Goal: Register for event/course

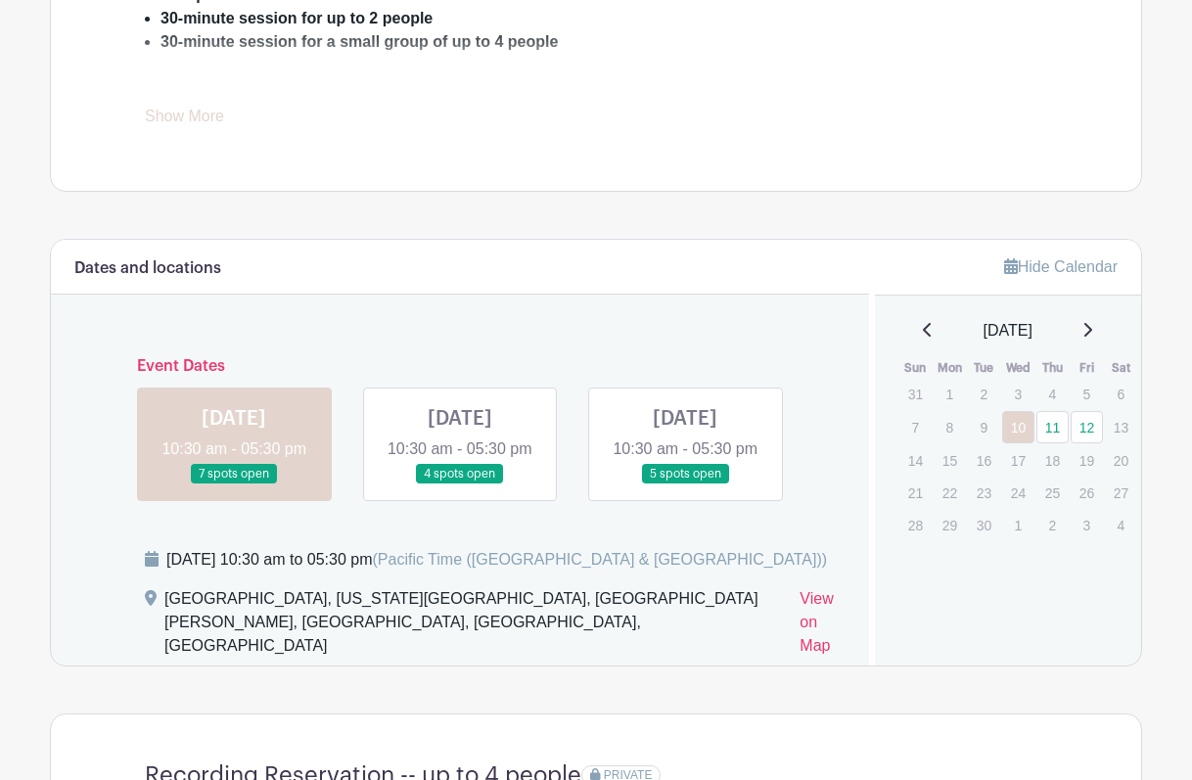
scroll to position [1002, 0]
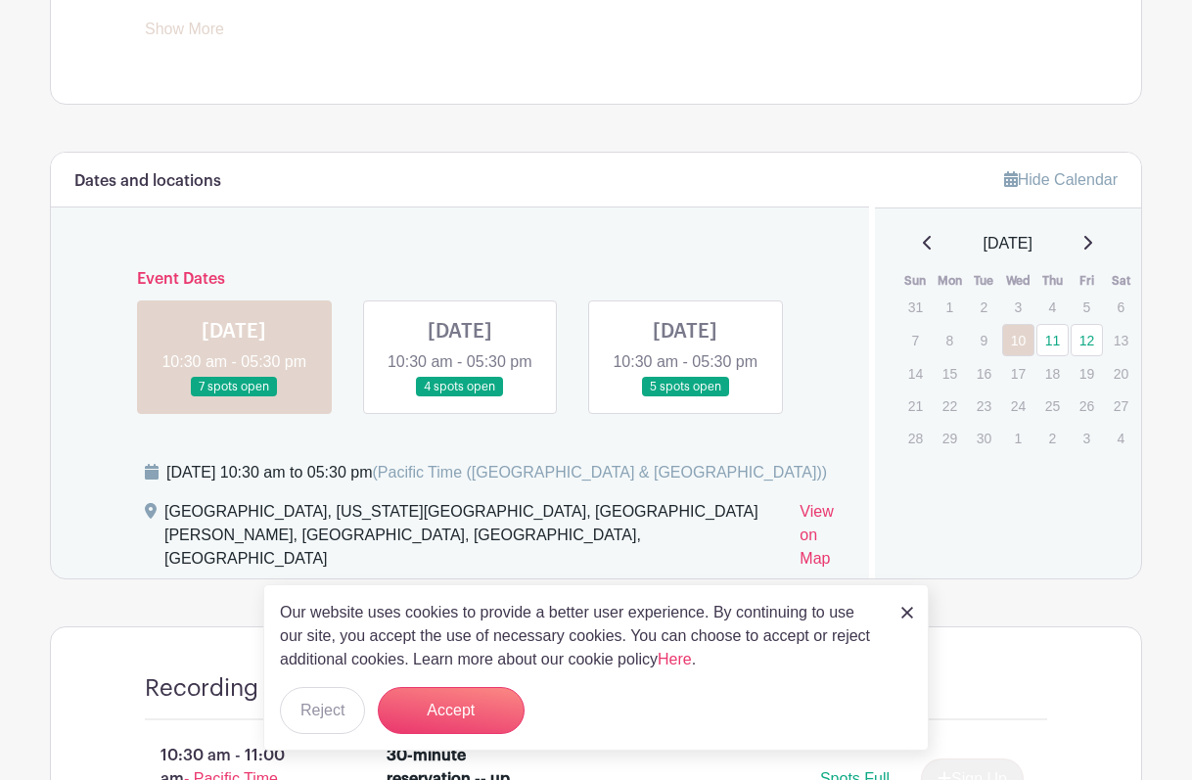
click at [460, 397] on link at bounding box center [460, 397] width 0 height 0
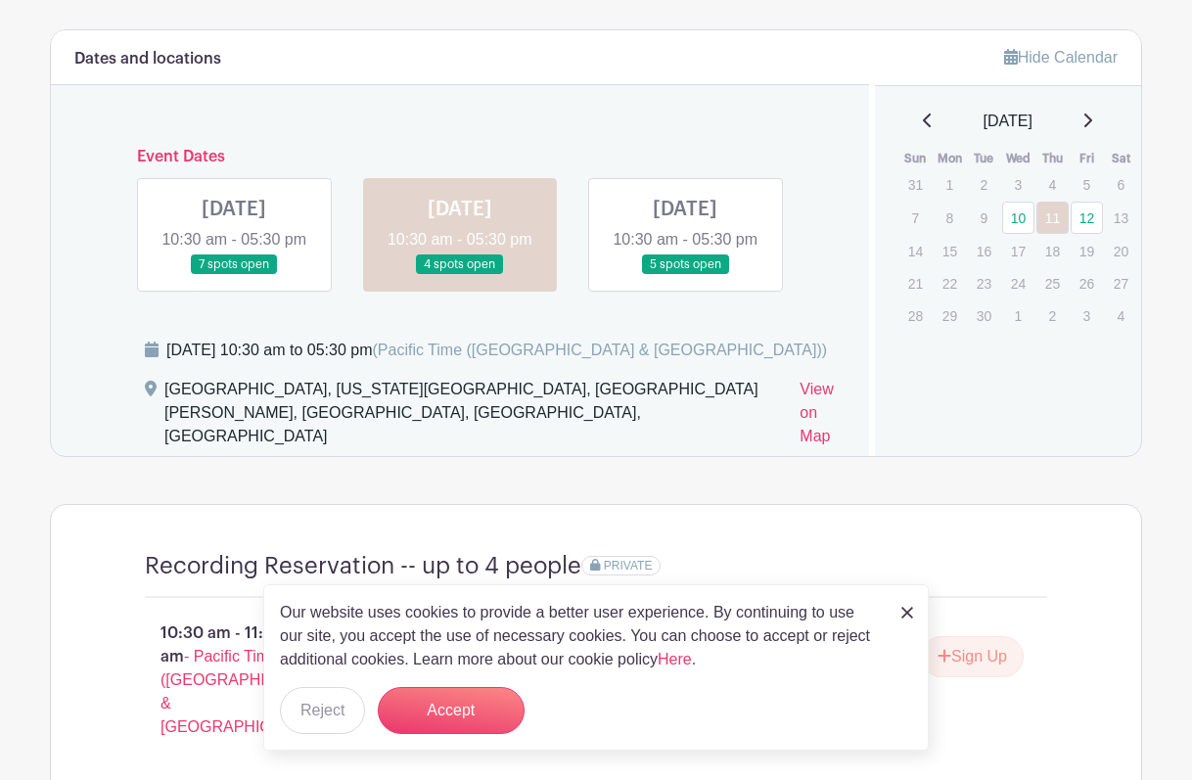
scroll to position [1154, 0]
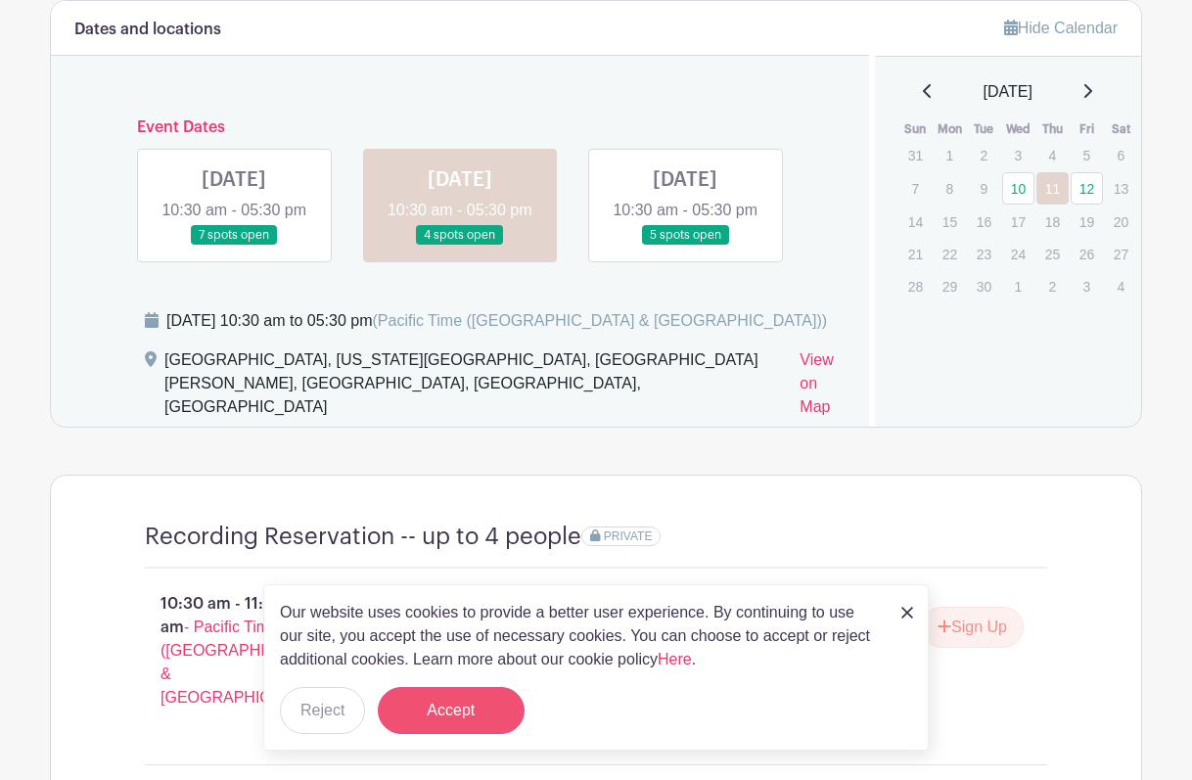
click at [452, 705] on button "Accept" at bounding box center [451, 710] width 147 height 47
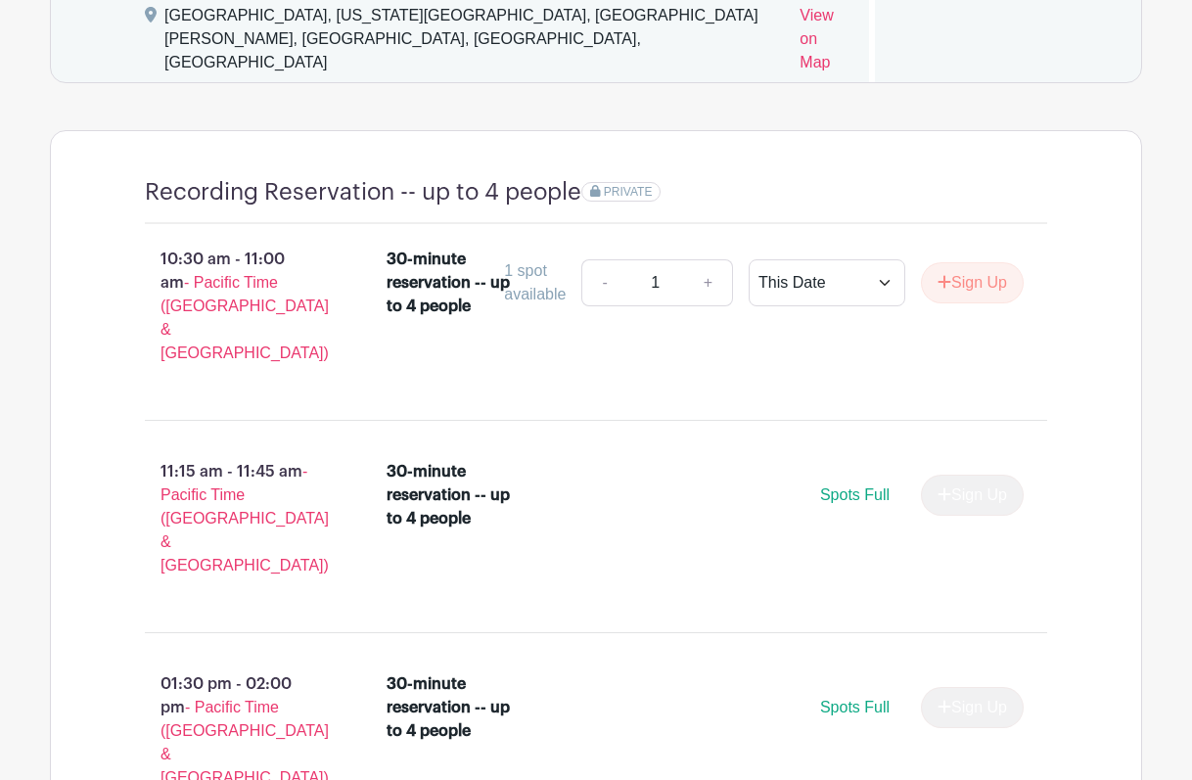
scroll to position [1500, 0]
click at [986, 287] on button "Sign Up" at bounding box center [972, 281] width 103 height 41
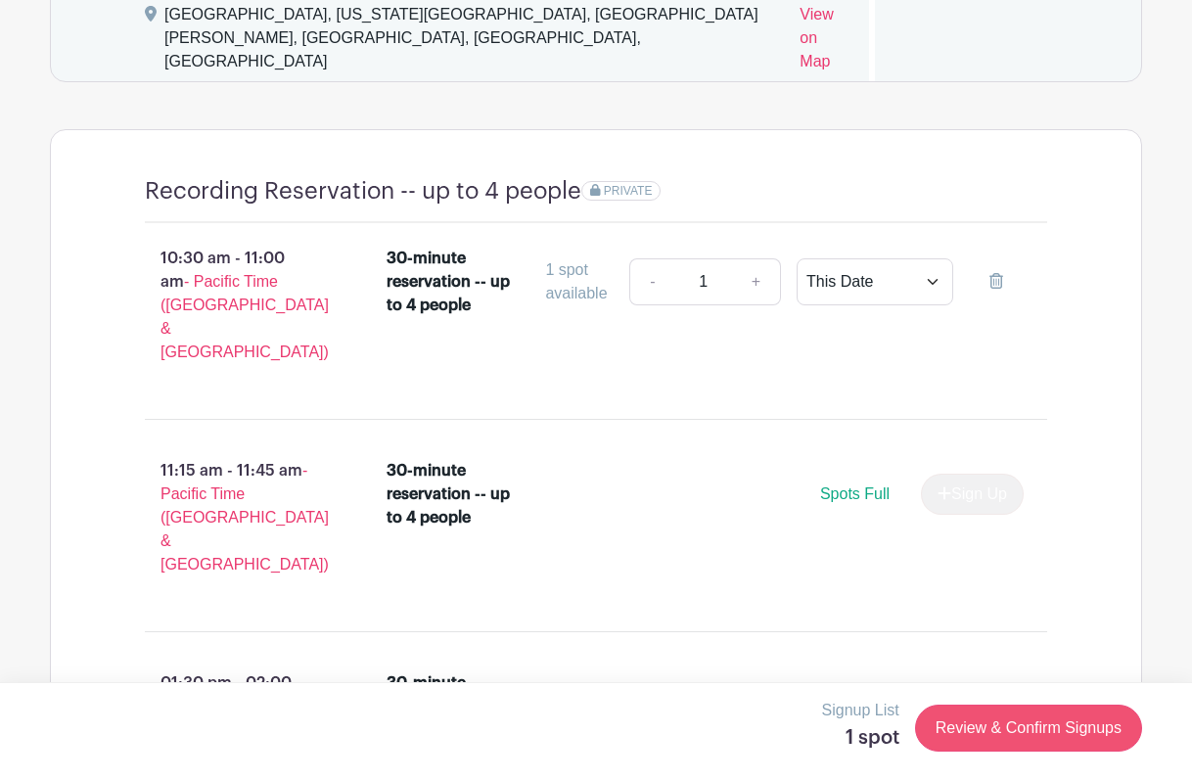
click at [1062, 727] on link "Review & Confirm Signups" at bounding box center [1028, 728] width 227 height 47
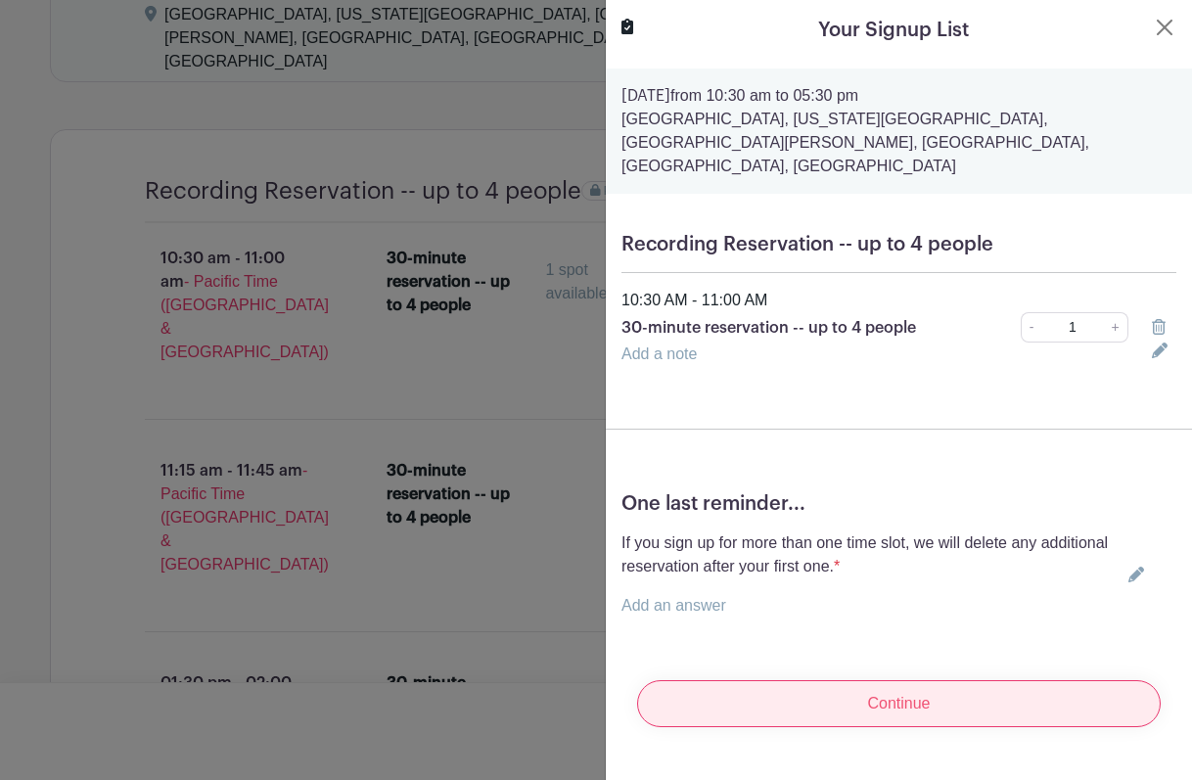
click at [867, 680] on input "Continue" at bounding box center [899, 703] width 524 height 47
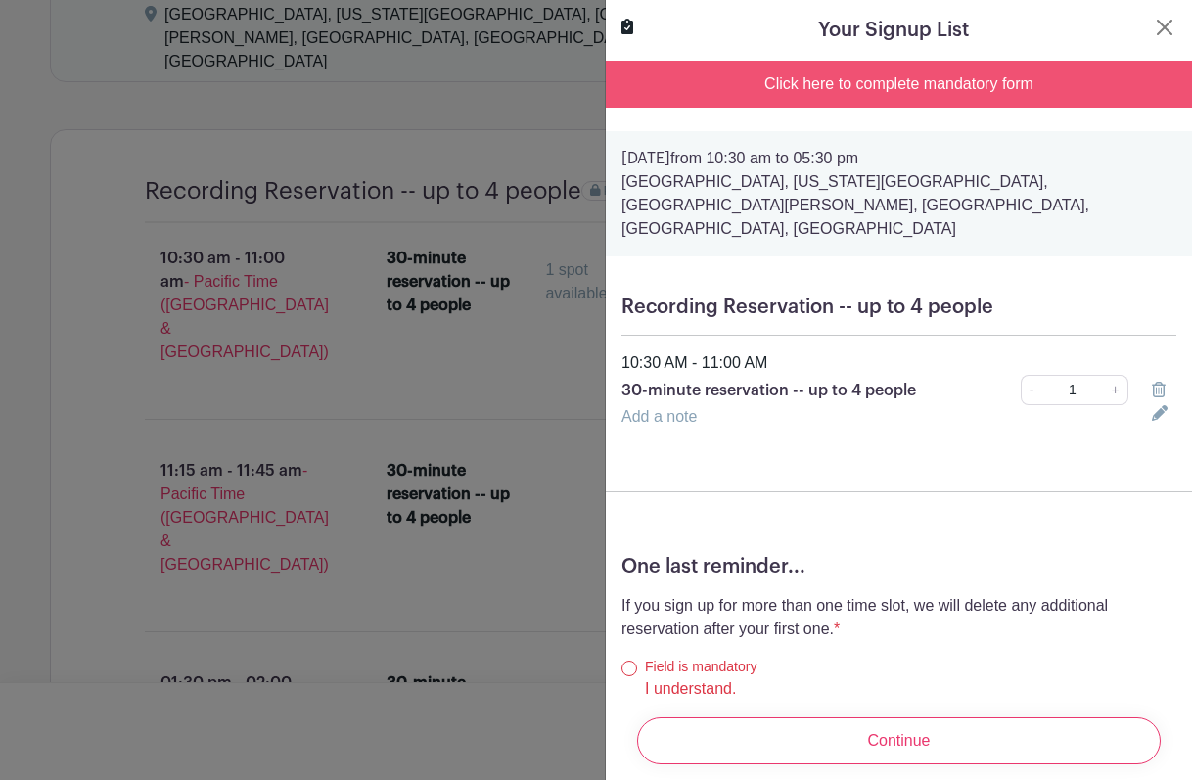
click at [966, 78] on div "Click here to complete mandatory form" at bounding box center [899, 84] width 586 height 47
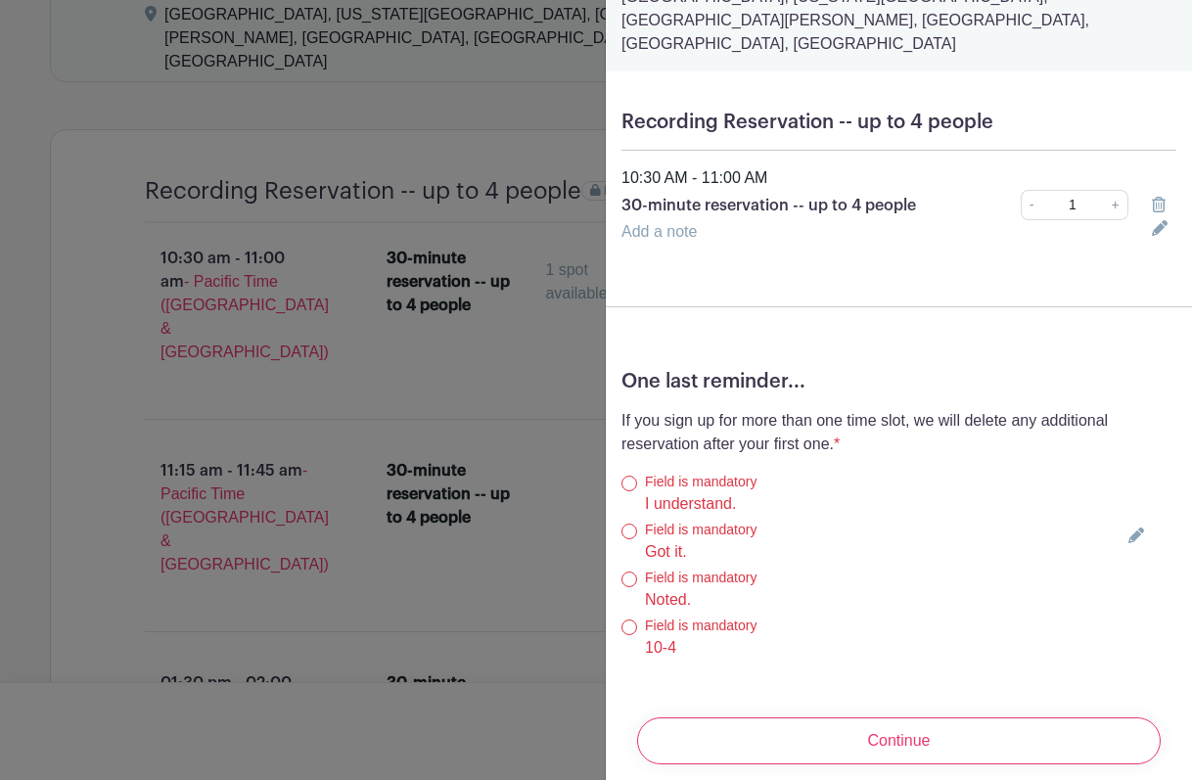
click at [632, 476] on input "I understand." at bounding box center [630, 484] width 16 height 16
radio input "true"
click at [626, 524] on input "Got it." at bounding box center [630, 532] width 16 height 16
radio input "true"
click at [626, 572] on input "Noted." at bounding box center [630, 580] width 16 height 16
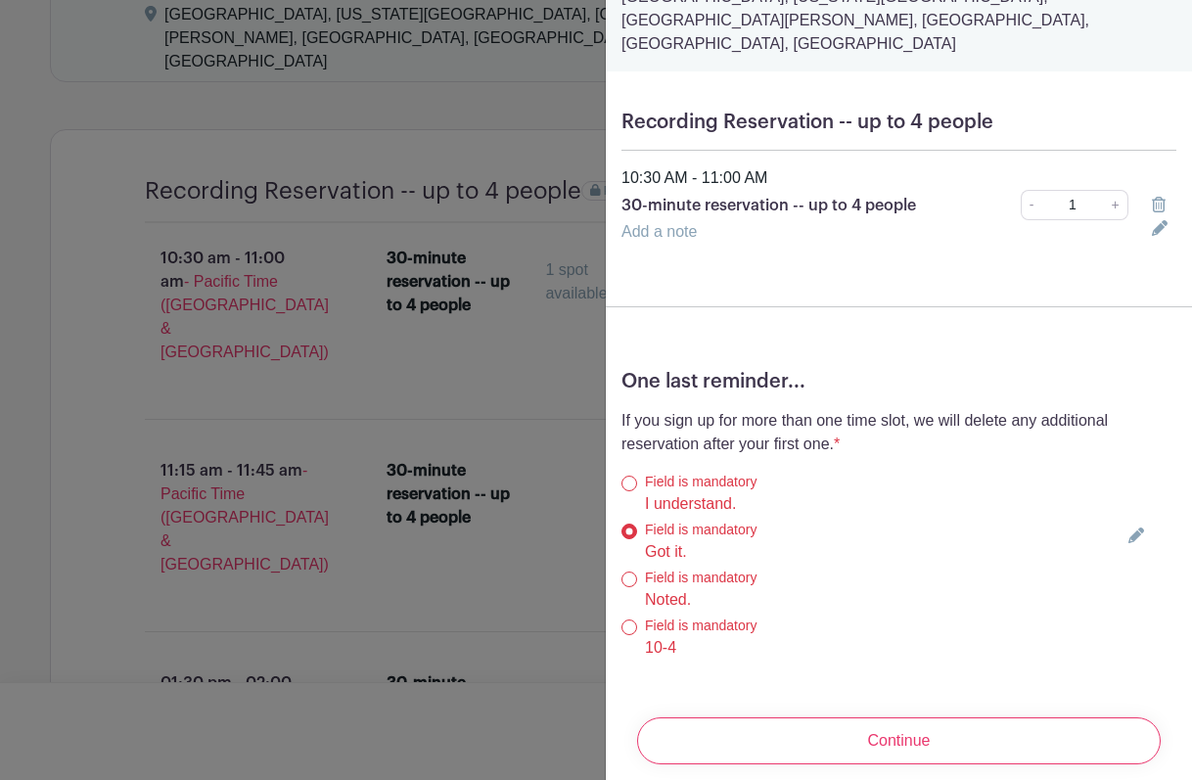
radio input "true"
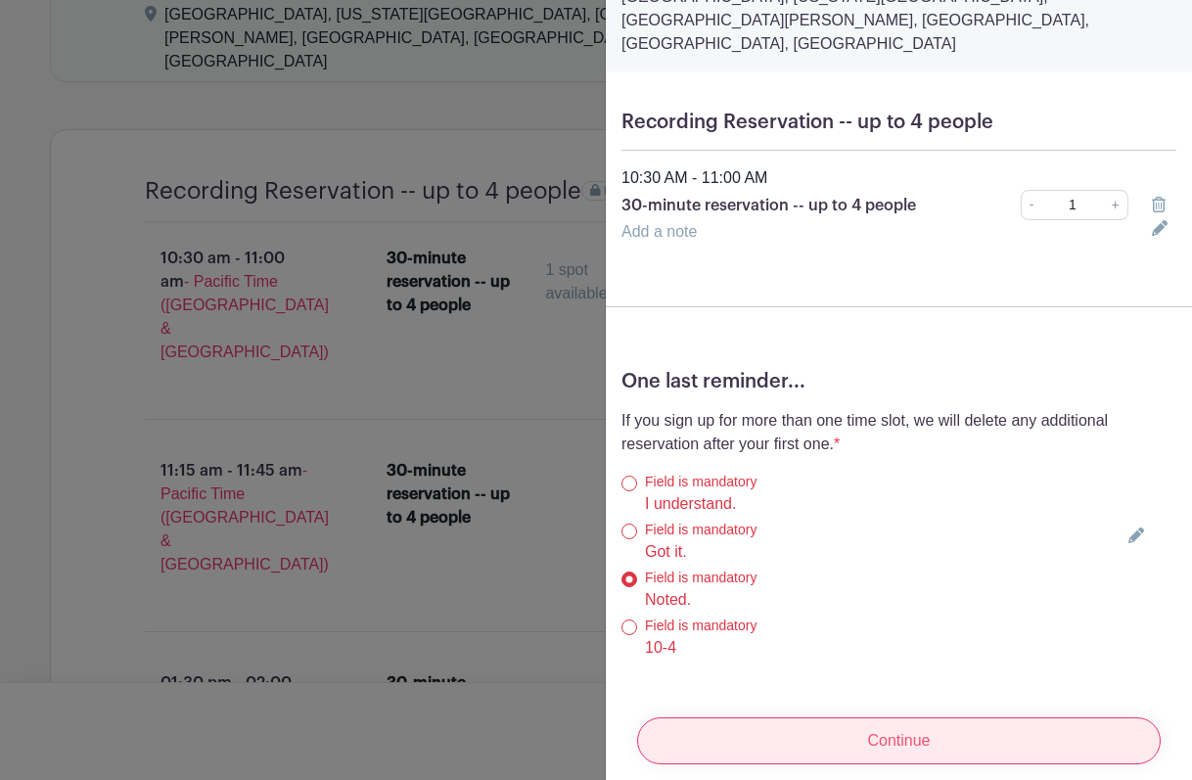
click at [819, 717] on input "Continue" at bounding box center [899, 740] width 524 height 47
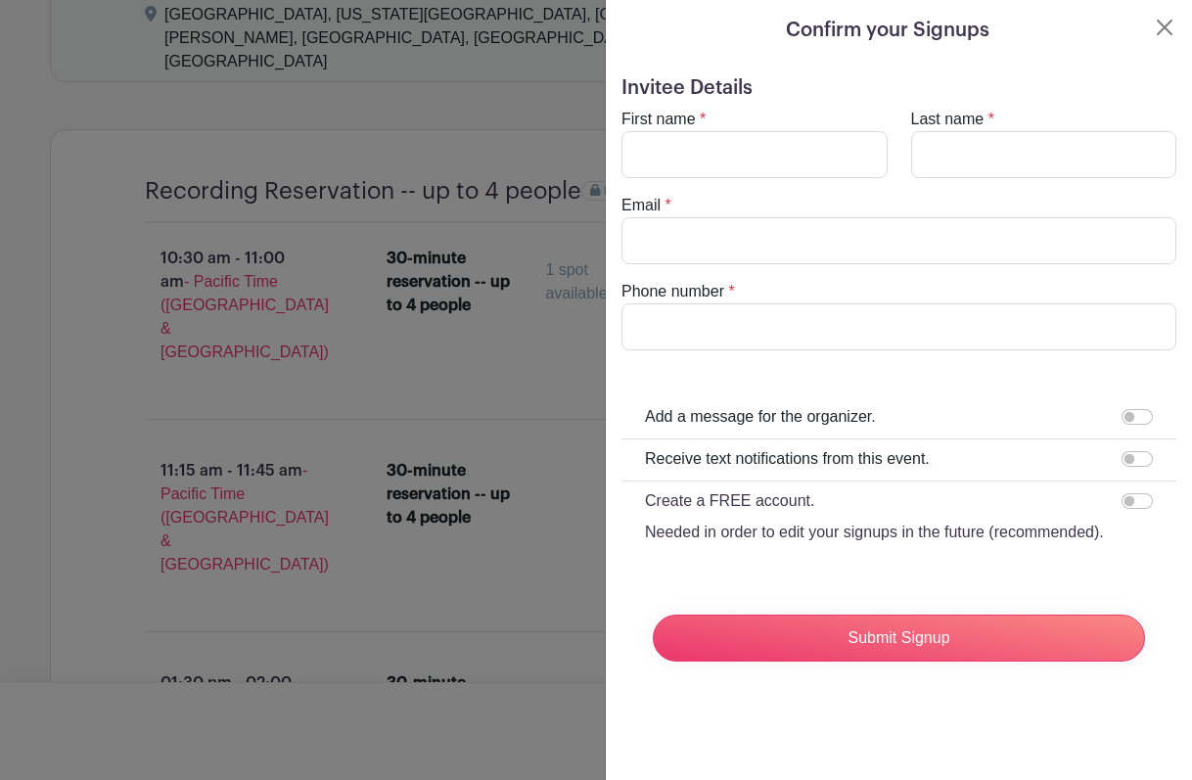
scroll to position [0, 0]
type input "[PERSON_NAME]"
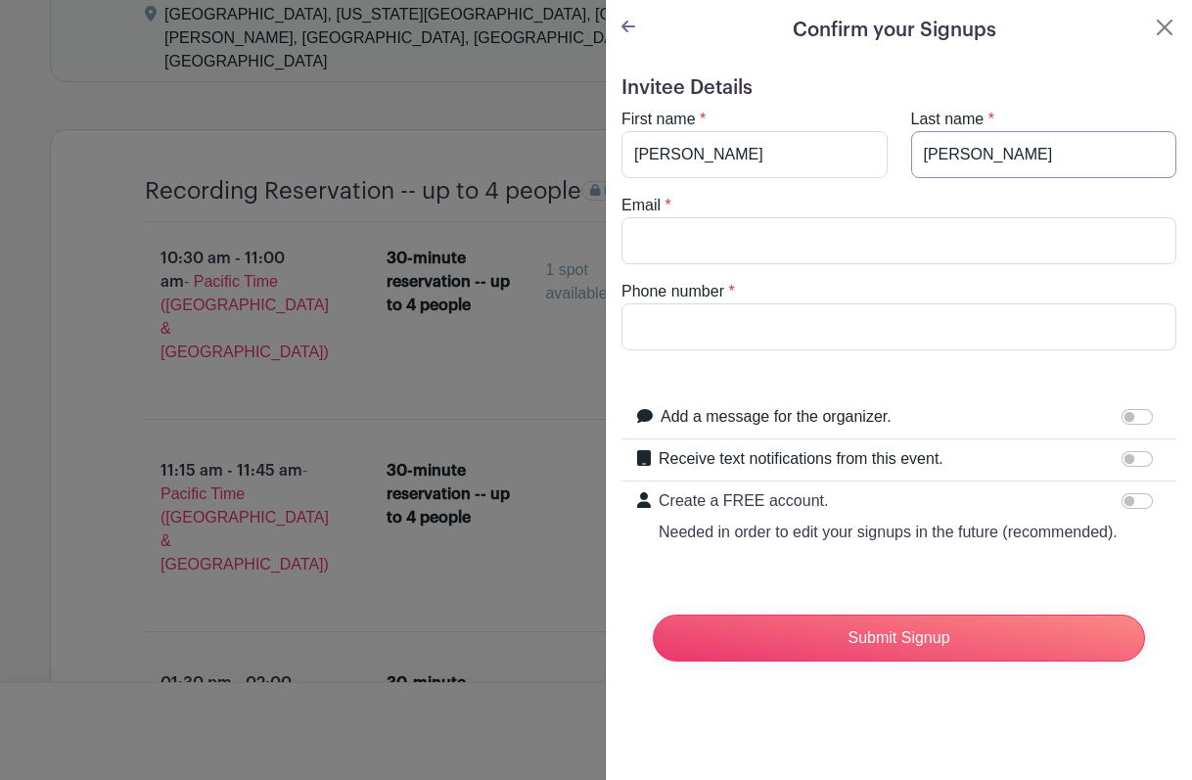
type input "[PERSON_NAME]"
type input "[PERSON_NAME][EMAIL_ADDRESS][DOMAIN_NAME]"
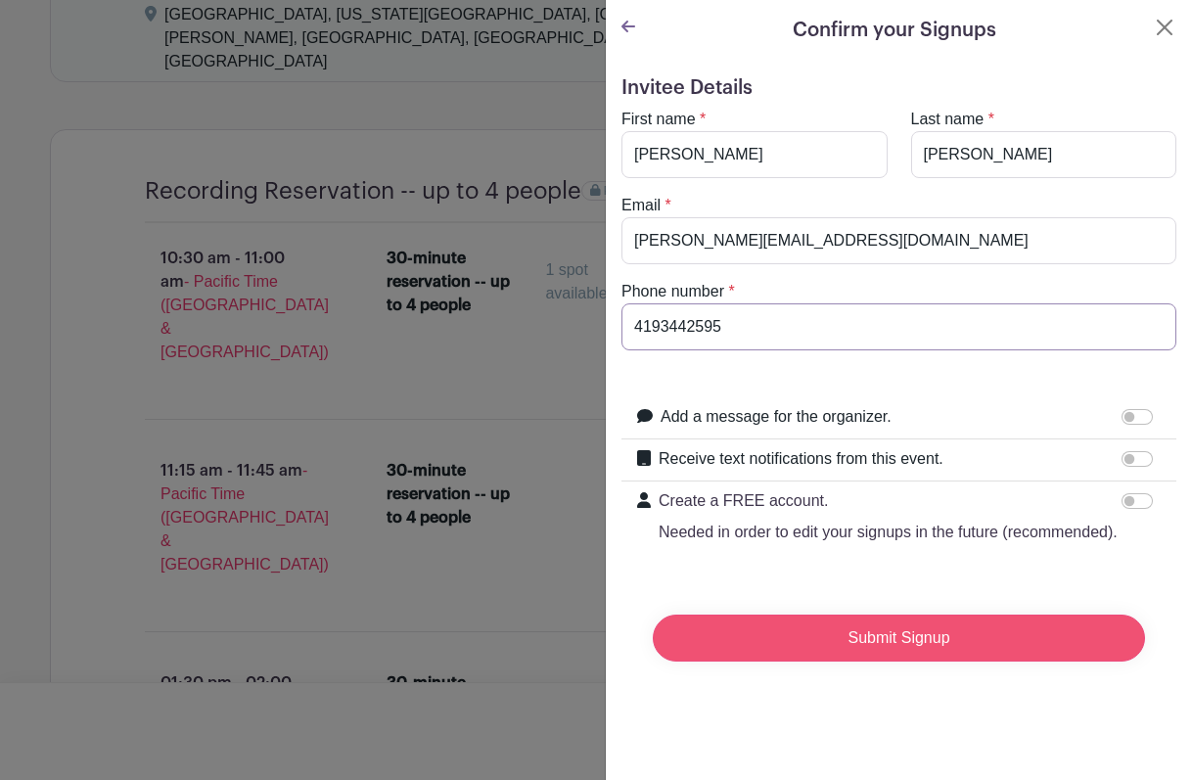
type input "4193442595"
click at [839, 636] on input "Submit Signup" at bounding box center [899, 638] width 492 height 47
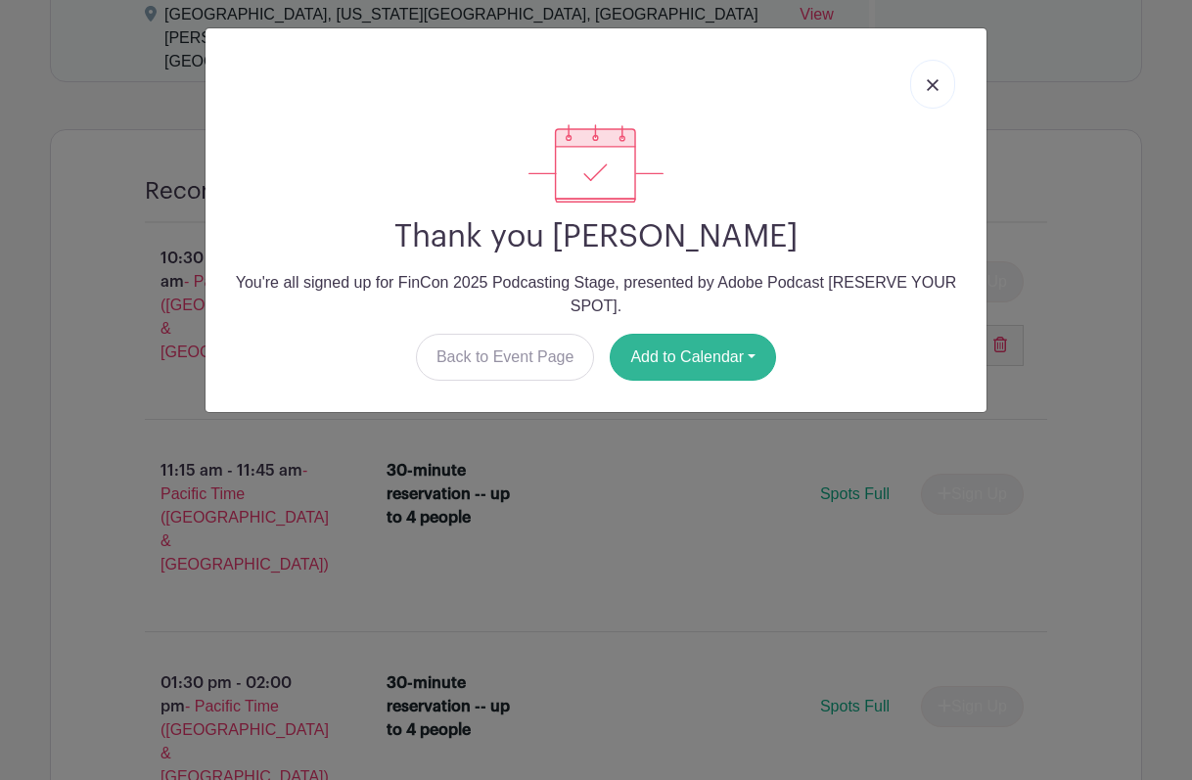
click at [697, 355] on button "Add to Calendar" at bounding box center [693, 357] width 166 height 47
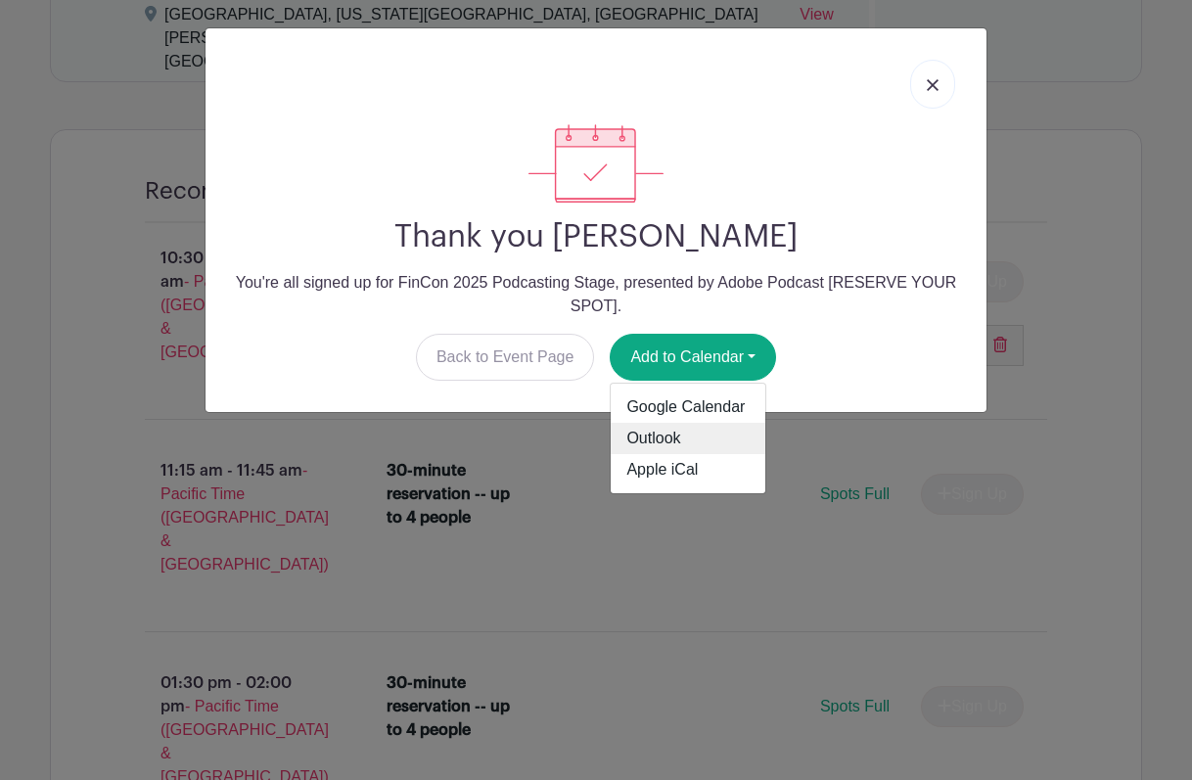
click at [661, 439] on link "Outlook" at bounding box center [688, 438] width 155 height 31
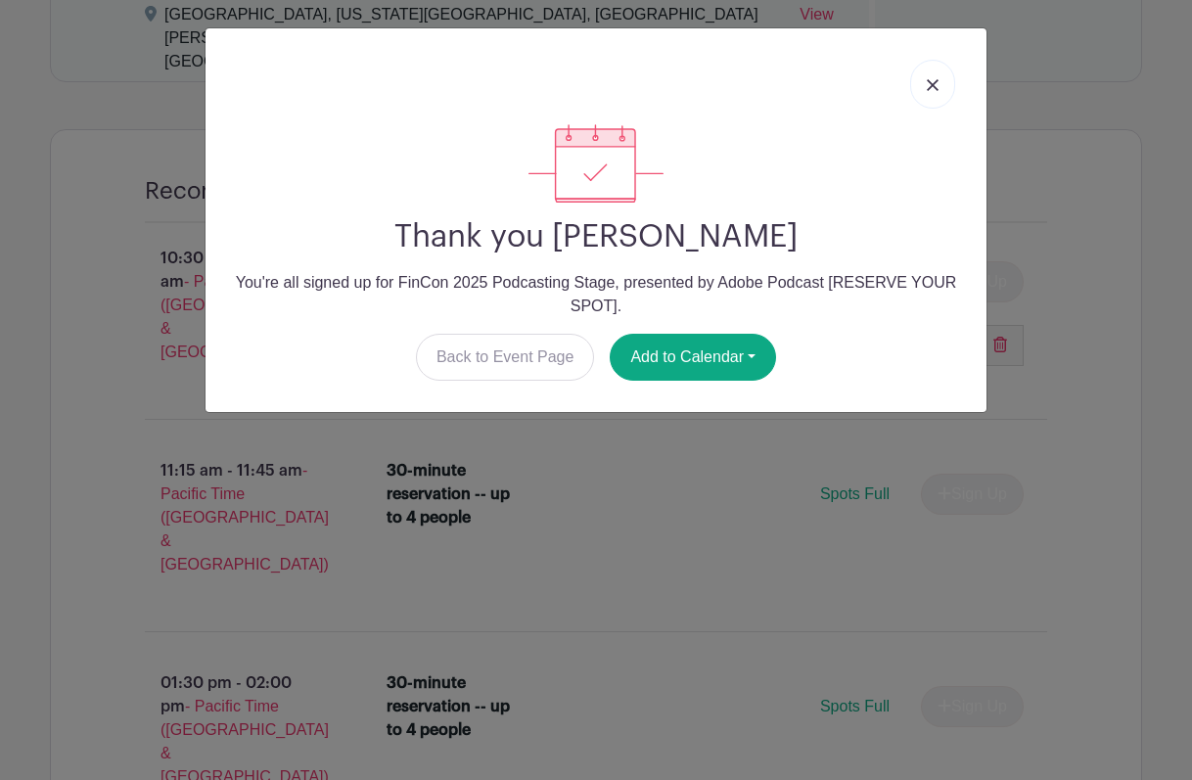
click at [935, 80] on img at bounding box center [933, 85] width 12 height 12
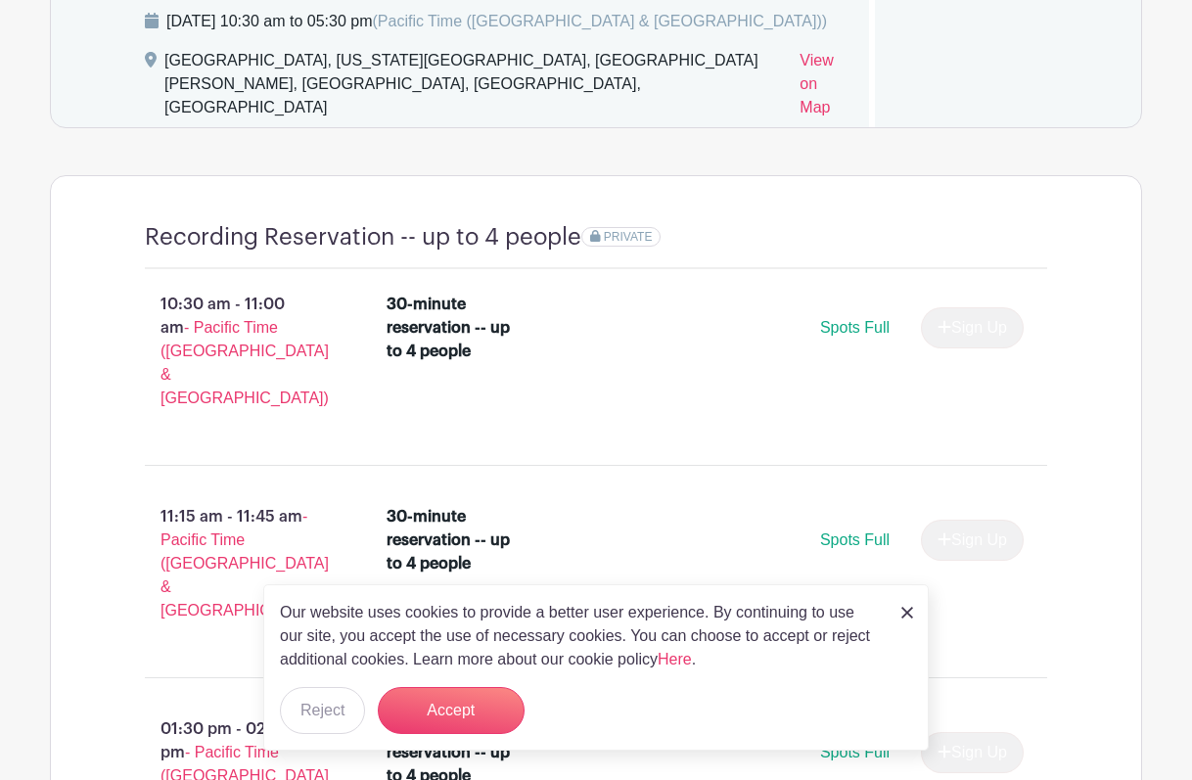
scroll to position [1646, 0]
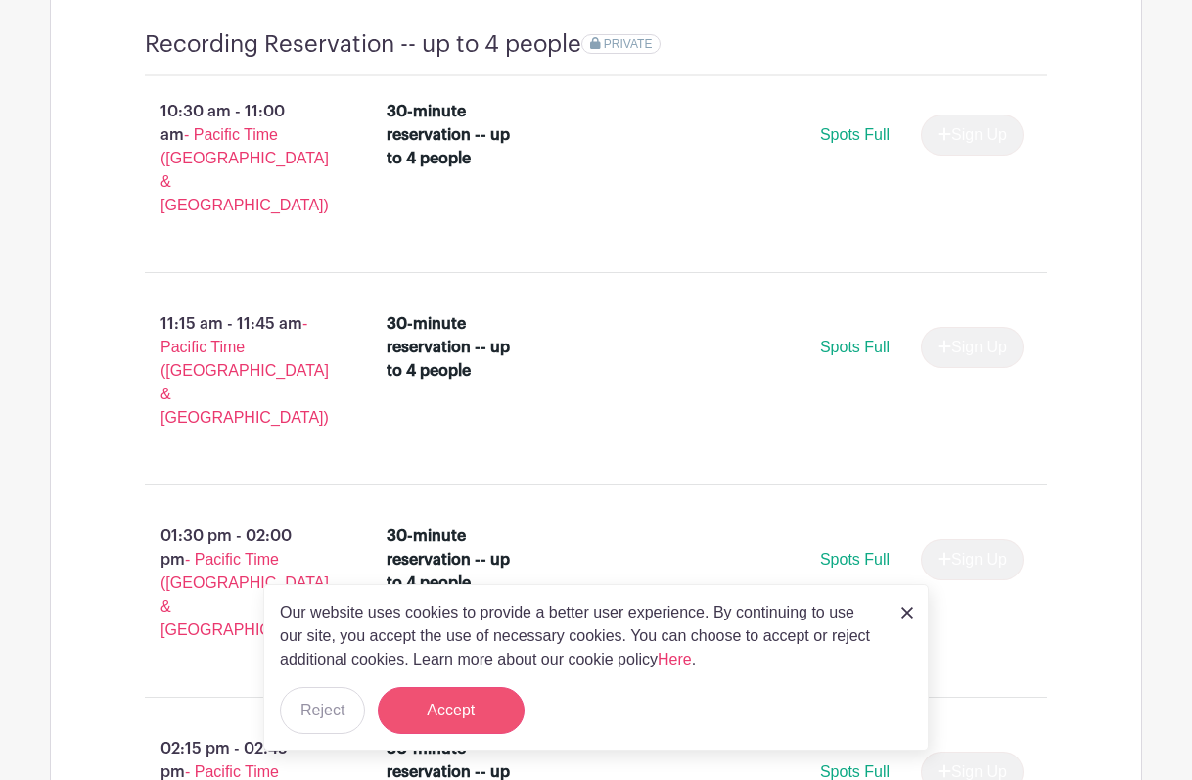
click at [474, 701] on button "Accept" at bounding box center [451, 710] width 147 height 47
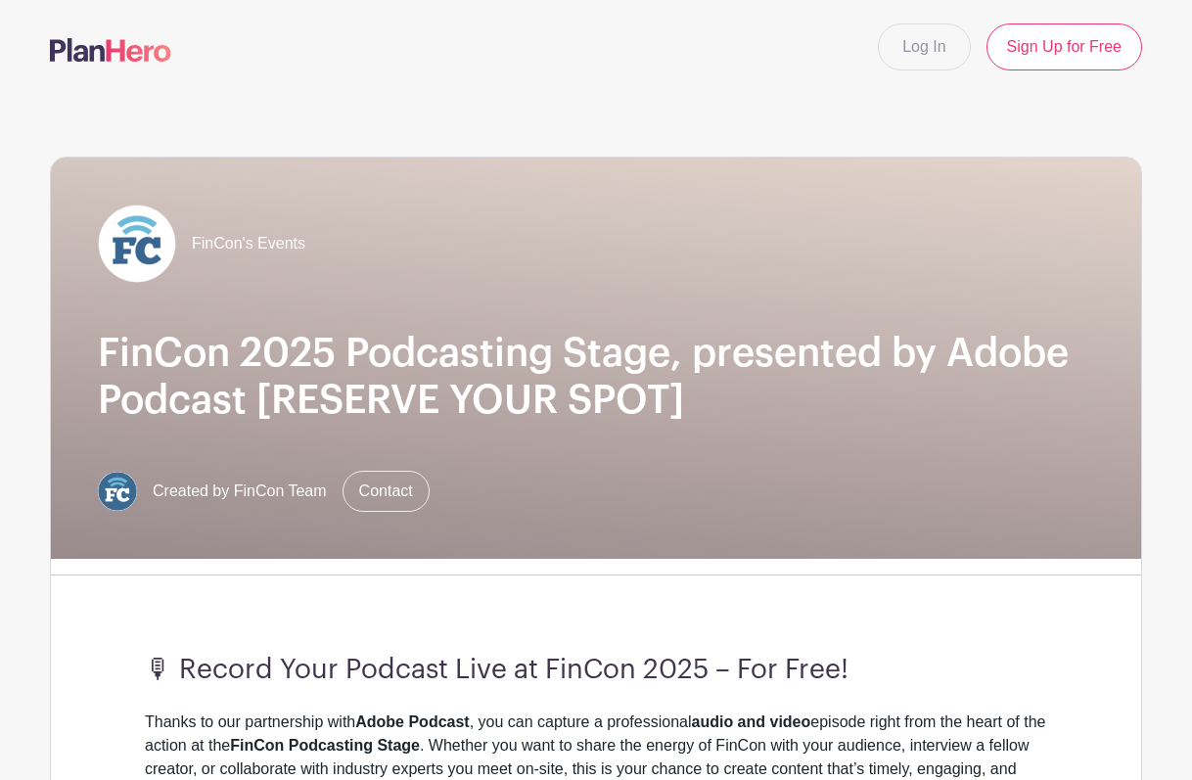
scroll to position [0, 0]
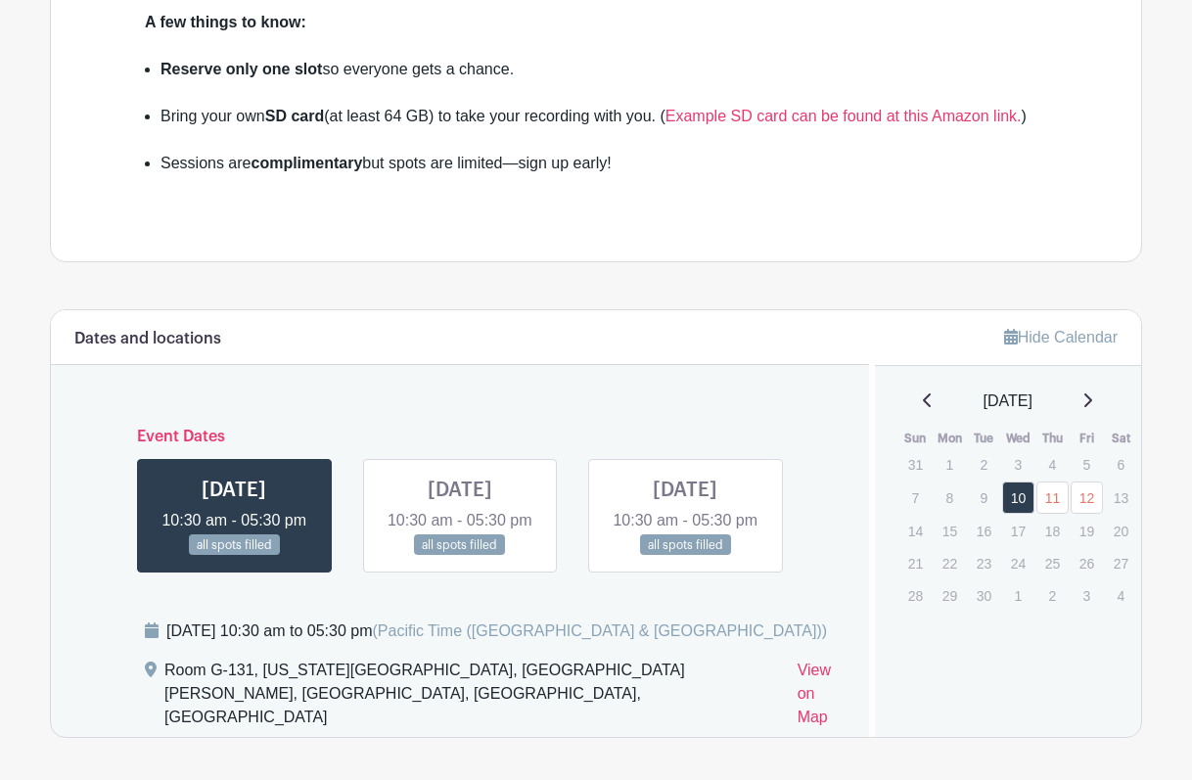
scroll to position [1041, 0]
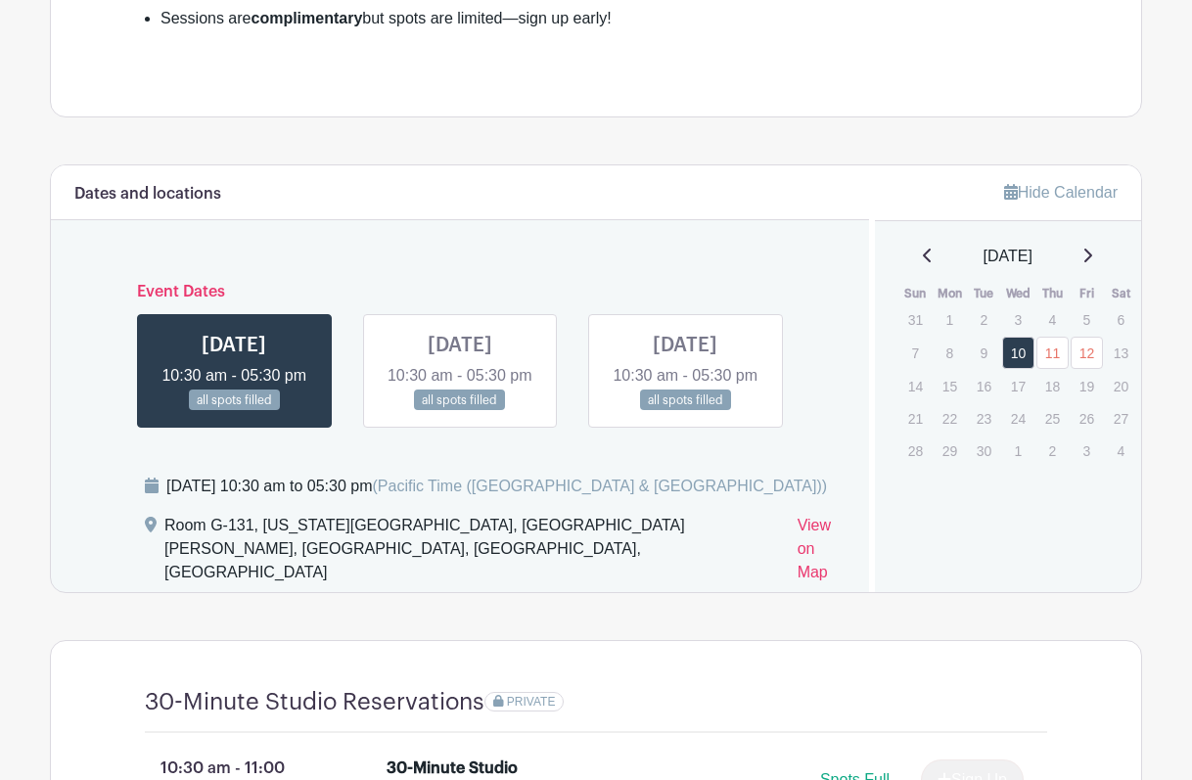
click at [685, 411] on link at bounding box center [685, 411] width 0 height 0
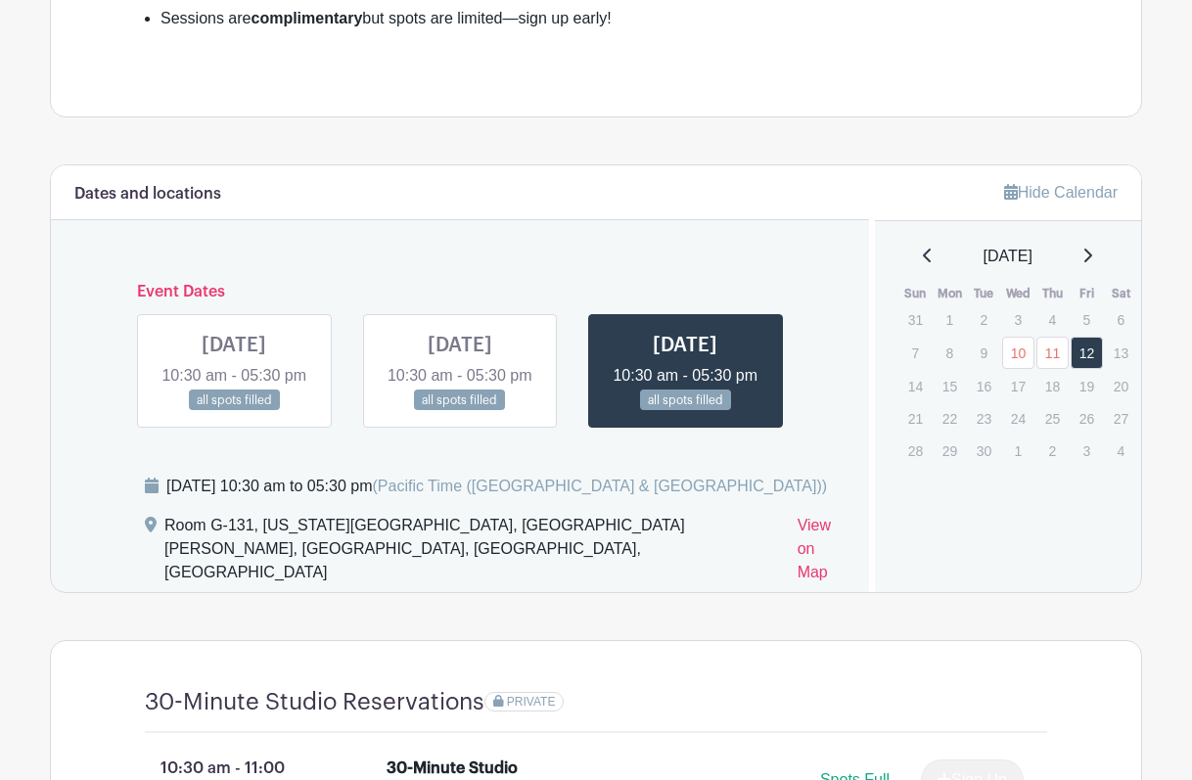
click at [460, 411] on link at bounding box center [460, 411] width 0 height 0
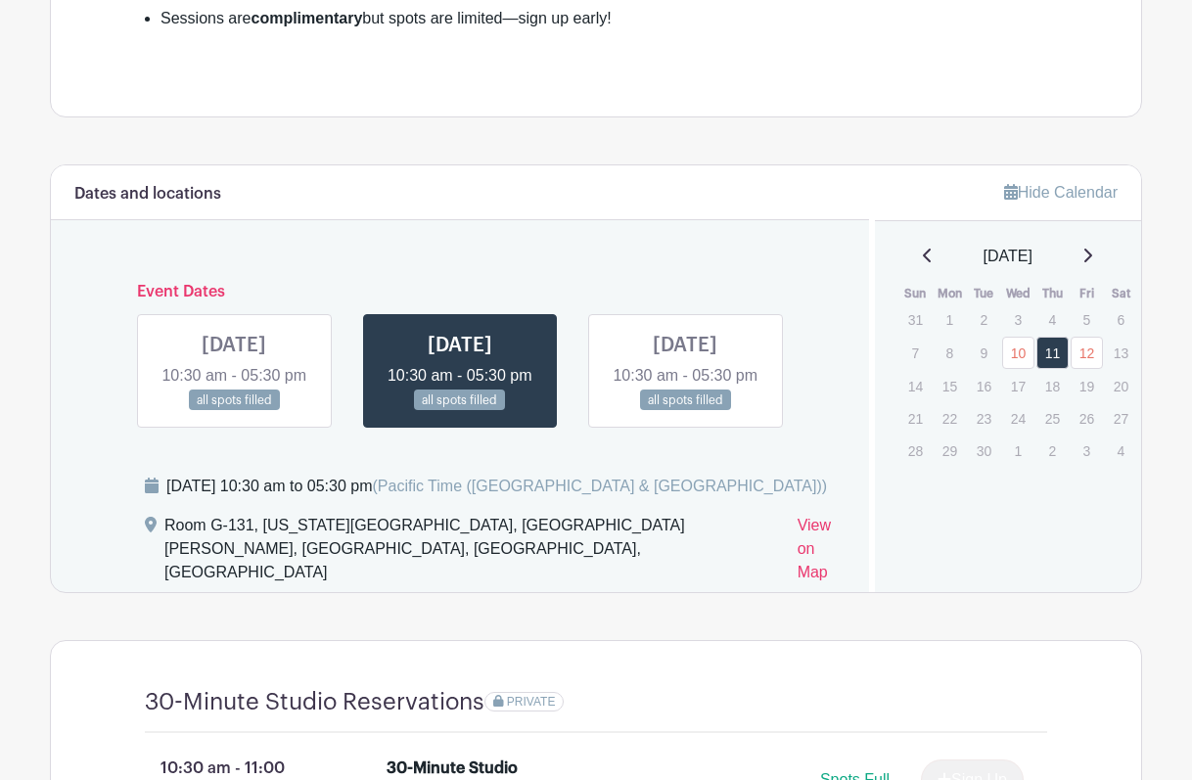
click at [234, 411] on link at bounding box center [234, 411] width 0 height 0
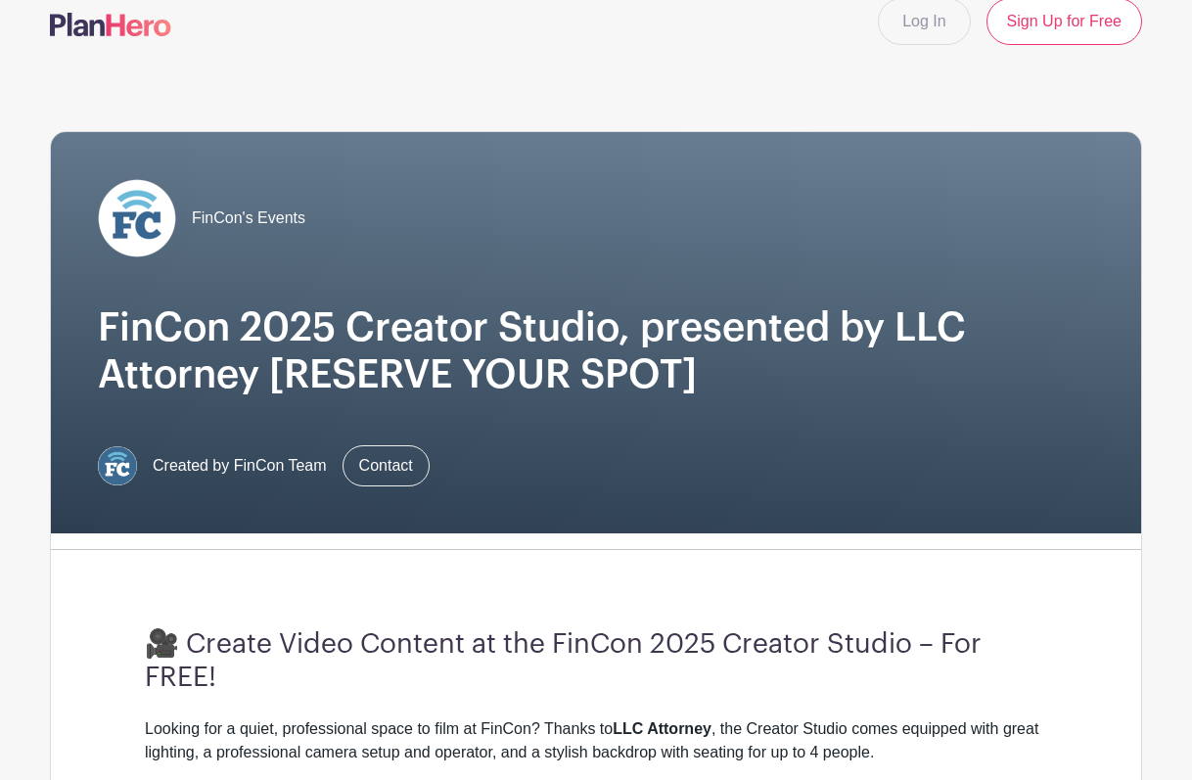
scroll to position [52, 0]
